Goal: Find contact information: Find contact information

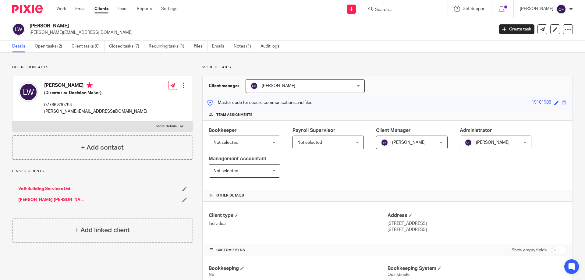
click at [382, 9] on input "Search" at bounding box center [401, 9] width 55 height 5
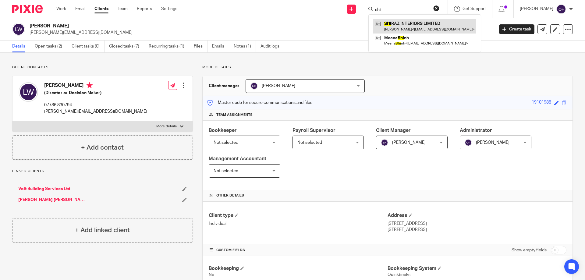
type input "shi"
click at [408, 25] on link at bounding box center [424, 26] width 103 height 14
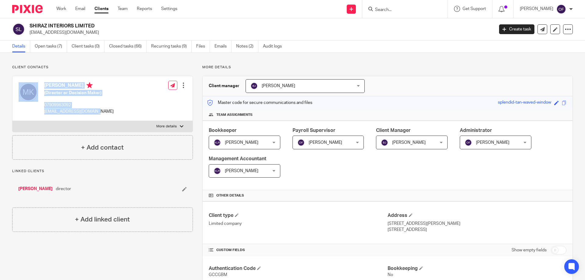
drag, startPoint x: 39, startPoint y: 113, endPoint x: 90, endPoint y: 108, distance: 51.3
click at [90, 108] on div "Mark Karimi (Director or Decision Maker) 07909963092 nottingham@ripples.ltd.uk" at bounding box center [66, 98] width 95 height 38
click at [90, 108] on p "nottingham@ripples.ltd.uk" at bounding box center [78, 111] width 69 height 6
drag, startPoint x: 45, startPoint y: 111, endPoint x: 109, endPoint y: 113, distance: 64.3
click at [109, 113] on div "Mark Karimi (Director or Decision Maker) 07909963092 nottingham@ripples.ltd.uk …" at bounding box center [102, 98] width 180 height 45
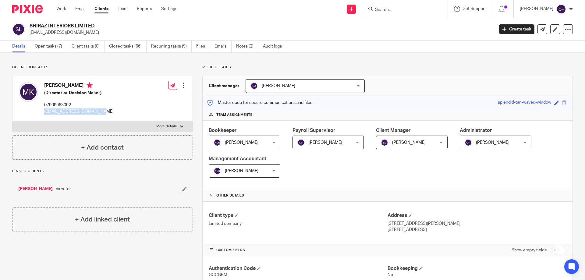
copy p "nottingham@ripples.ltd.uk"
click at [374, 7] on input "Search" at bounding box center [401, 9] width 55 height 5
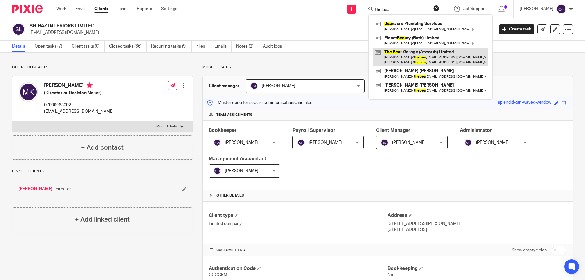
type input "the bea"
click at [407, 58] on link at bounding box center [430, 57] width 115 height 19
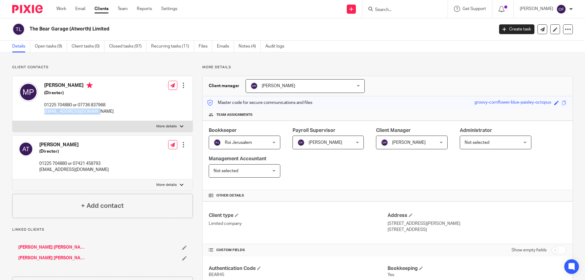
drag, startPoint x: 43, startPoint y: 110, endPoint x: 105, endPoint y: 114, distance: 62.2
click at [105, 114] on div "[PERSON_NAME] (Director) 01225 704880 or 07736 837968 [EMAIL_ADDRESS][DOMAIN_NA…" at bounding box center [66, 98] width 95 height 38
copy p "[EMAIL_ADDRESS][DOMAIN_NAME]"
drag, startPoint x: 39, startPoint y: 170, endPoint x: 112, endPoint y: 168, distance: 72.5
click at [112, 168] on div "[PERSON_NAME] (Director) 01225 704880 or 07421 458793 [EMAIL_ADDRESS][DOMAIN_NA…" at bounding box center [102, 158] width 180 height 44
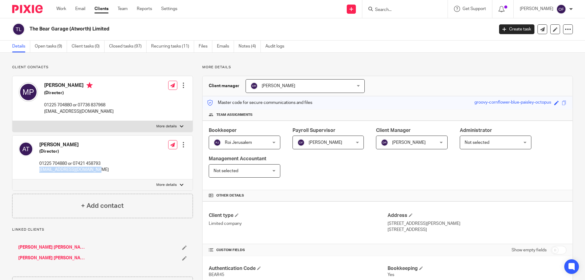
copy p "[EMAIL_ADDRESS][DOMAIN_NAME]"
click at [393, 7] on input "Search" at bounding box center [401, 9] width 55 height 5
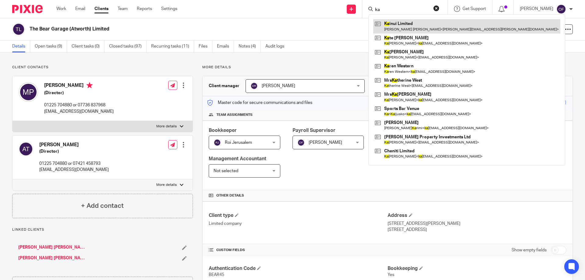
type input "ka"
click at [414, 28] on link at bounding box center [466, 26] width 187 height 14
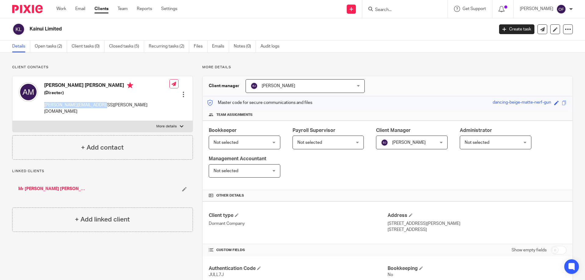
drag, startPoint x: 47, startPoint y: 104, endPoint x: 134, endPoint y: 106, distance: 87.4
click at [134, 106] on div "Andrew Wolf Murray (Director) andrew.wm@theseusrisk.com Edit contact Create cli…" at bounding box center [102, 98] width 180 height 45
copy div "[PERSON_NAME][EMAIL_ADDRESS][PERSON_NAME][DOMAIN_NAME]"
click at [420, 12] on input "Search" at bounding box center [401, 9] width 55 height 5
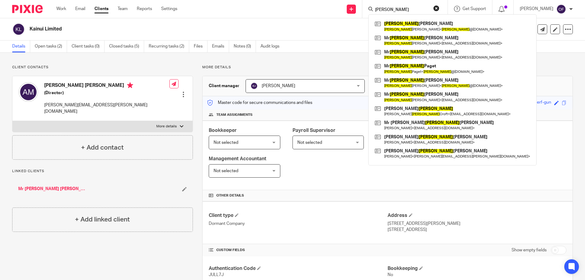
click button "submit" at bounding box center [0, 0] width 0 height 0
click at [397, 9] on input "james" at bounding box center [401, 9] width 55 height 5
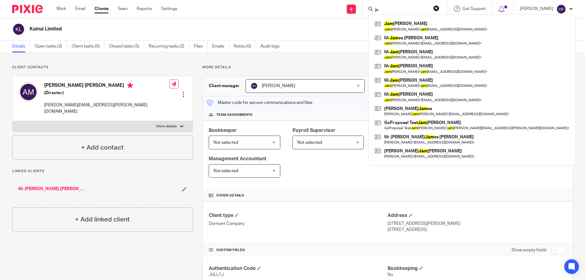
type input "j"
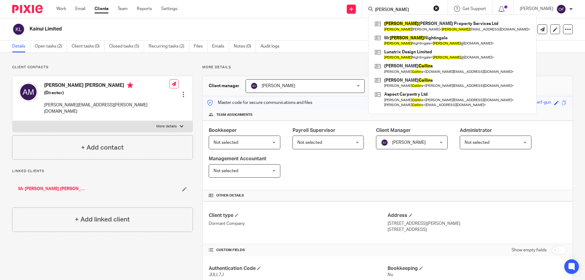
click at [402, 7] on input "colin" at bounding box center [401, 9] width 55 height 5
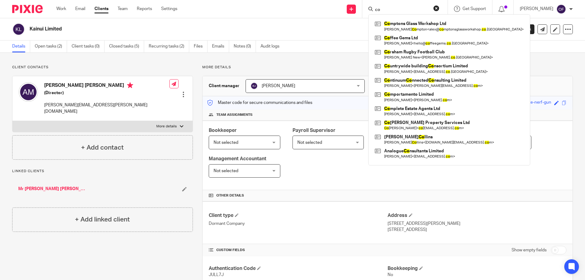
type input "c"
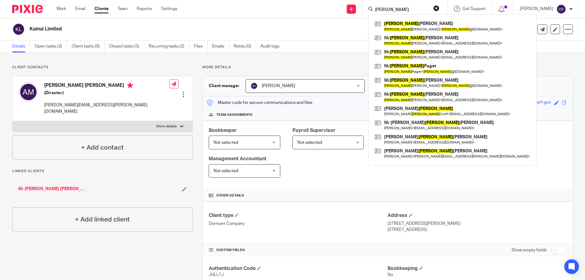
click button "submit" at bounding box center [0, 0] width 0 height 0
click at [412, 4] on div "James James Higgs James Higgs < james @icompete.co.uk > Mr James Robert Edwards…" at bounding box center [404, 9] width 85 height 18
click at [411, 9] on input "James" at bounding box center [401, 9] width 55 height 5
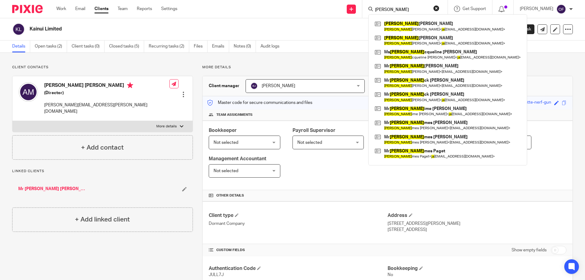
type input "J"
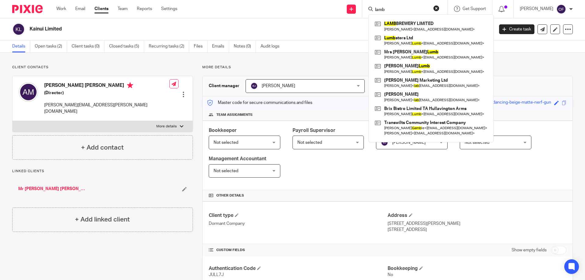
type input "lamb"
click button "submit" at bounding box center [0, 0] width 0 height 0
click at [415, 28] on link at bounding box center [430, 26] width 115 height 14
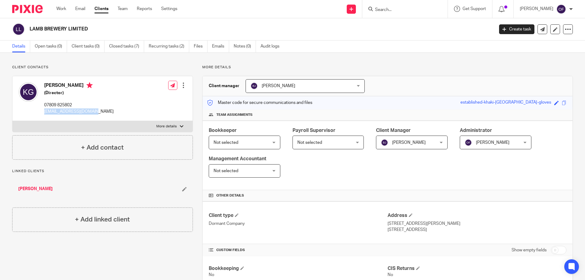
drag, startPoint x: 49, startPoint y: 110, endPoint x: 115, endPoint y: 113, distance: 65.9
click at [115, 113] on div "[PERSON_NAME] (Director) 07809 825802 [EMAIL_ADDRESS][DOMAIN_NAME] Edit contact…" at bounding box center [102, 98] width 180 height 45
copy p "[EMAIL_ADDRESS][DOMAIN_NAME]"
click at [388, 14] on div at bounding box center [404, 9] width 85 height 18
click at [390, 11] on input "Search" at bounding box center [401, 9] width 55 height 5
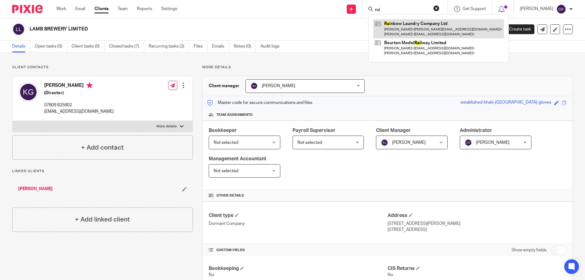
type input "rai"
click at [406, 30] on link at bounding box center [438, 28] width 131 height 19
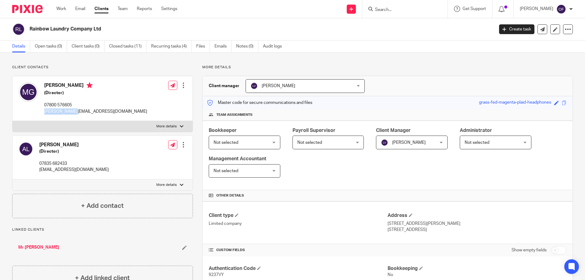
drag, startPoint x: 44, startPoint y: 111, endPoint x: 83, endPoint y: 112, distance: 38.7
click at [83, 112] on div "[PERSON_NAME] (Director) 07800 576605 [PERSON_NAME][EMAIL_ADDRESS][DOMAIN_NAME]…" at bounding box center [102, 98] width 180 height 45
copy p "[PERSON_NAME][EMAIL_ADDRESS][DOMAIN_NAME]"
click at [407, 7] on input "Search" at bounding box center [401, 9] width 55 height 5
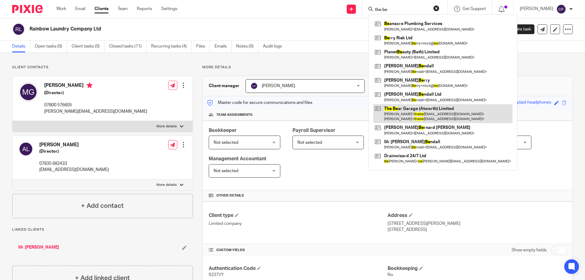
type input "the be"
click at [408, 112] on link at bounding box center [442, 113] width 139 height 19
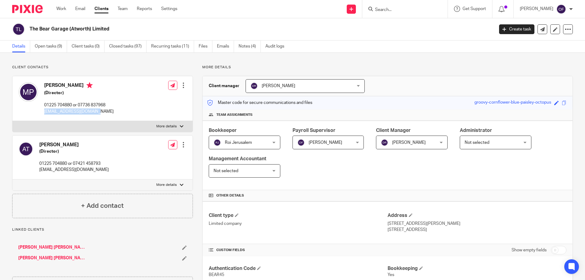
drag, startPoint x: 41, startPoint y: 112, endPoint x: 108, endPoint y: 114, distance: 67.0
click at [108, 114] on div "Mike Price (Director) 01225 704880 or 07736 837968 thebear.atworth@aol.com Edit…" at bounding box center [102, 98] width 180 height 45
click at [40, 169] on p "thebear.atworth@aol.co.uk" at bounding box center [73, 170] width 69 height 6
drag, startPoint x: 39, startPoint y: 169, endPoint x: 114, endPoint y: 178, distance: 75.8
click at [113, 175] on div "Andrew Tanner (Director) 01225 704880 or 07421 458793 thebear.atworth@aol.co.uk…" at bounding box center [102, 158] width 180 height 44
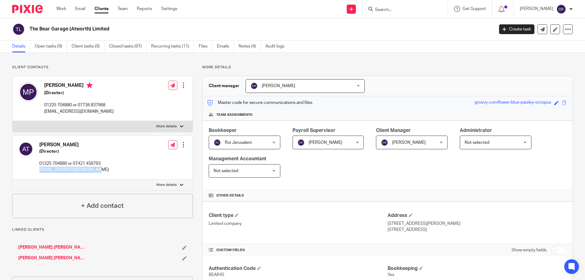
copy p "thebear.atworth@aol.co.uk"
click at [383, 10] on input "Search" at bounding box center [401, 9] width 55 height 5
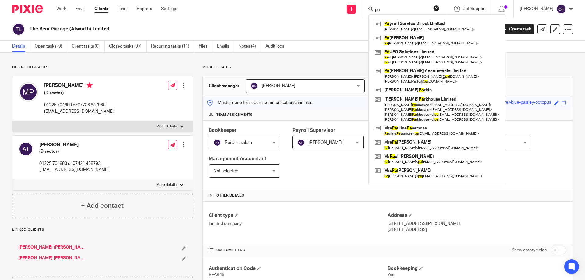
type input "p"
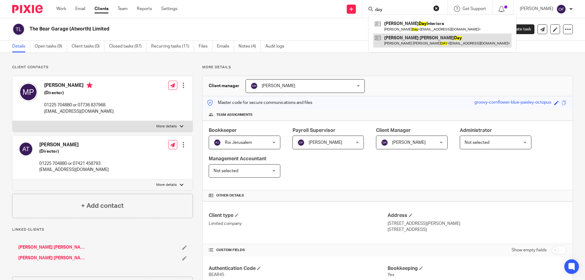
type input "day"
click at [413, 41] on link at bounding box center [442, 41] width 138 height 14
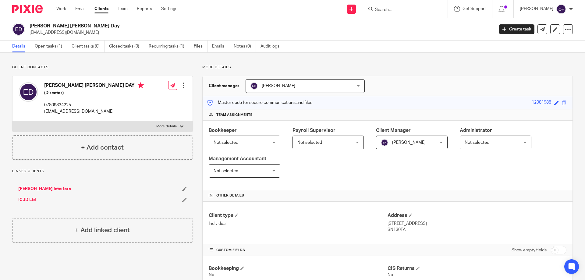
click at [390, 6] on form at bounding box center [406, 9] width 65 height 8
click at [391, 7] on form at bounding box center [406, 9] width 65 height 8
click at [394, 9] on input "Search" at bounding box center [401, 9] width 55 height 5
click at [395, 9] on input "Search" at bounding box center [401, 9] width 55 height 5
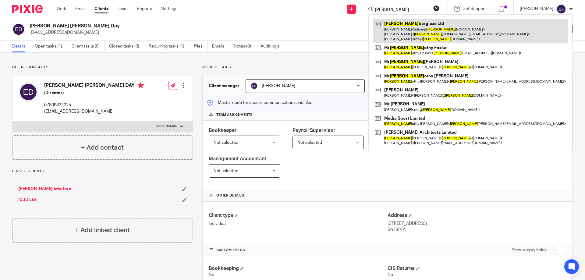
type input "tim"
click at [397, 32] on link at bounding box center [470, 31] width 194 height 24
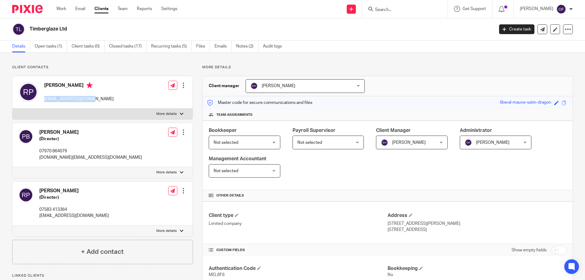
drag, startPoint x: 43, startPoint y: 101, endPoint x: 100, endPoint y: 100, distance: 56.6
click at [100, 100] on div "[PERSON_NAME] [EMAIL_ADDRESS][DOMAIN_NAME] Edit contact Create client from cont…" at bounding box center [102, 92] width 180 height 32
copy p "[EMAIL_ADDRESS][DOMAIN_NAME]"
